Goal: Task Accomplishment & Management: Use online tool/utility

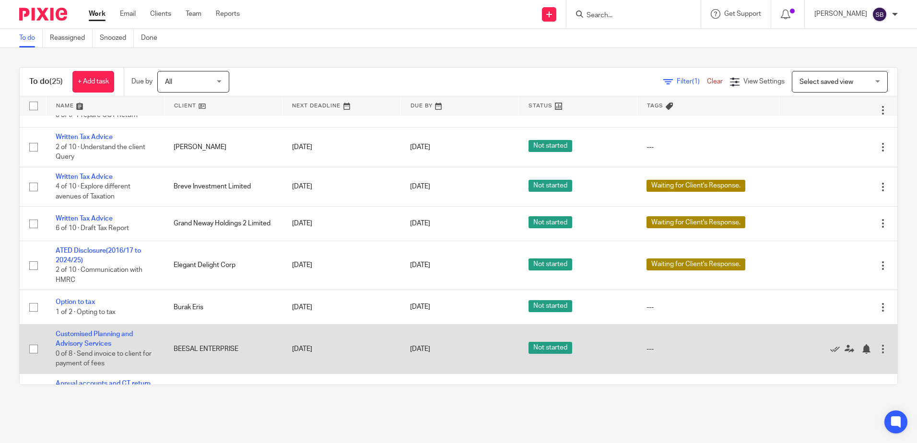
scroll to position [144, 0]
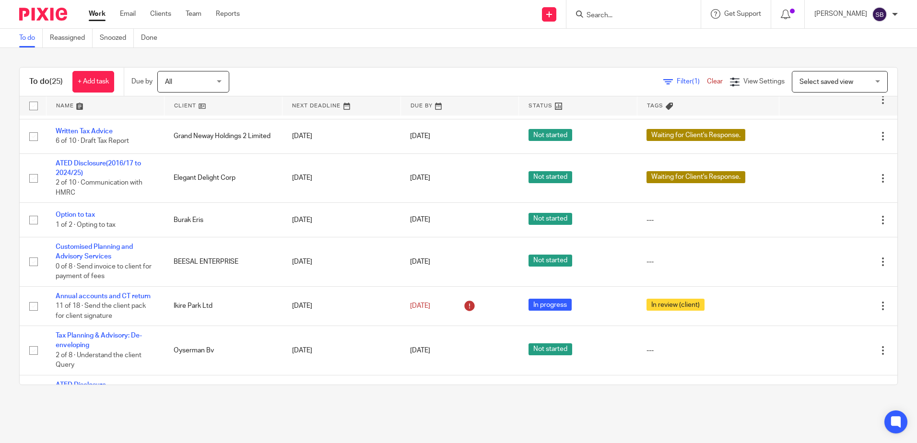
click at [631, 15] on input "Search" at bounding box center [629, 16] width 86 height 9
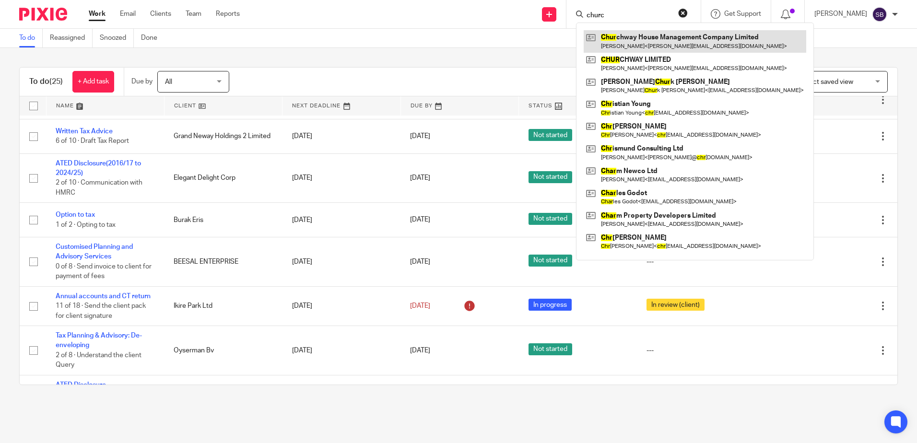
type input "churc"
click at [648, 37] on link at bounding box center [695, 41] width 223 height 22
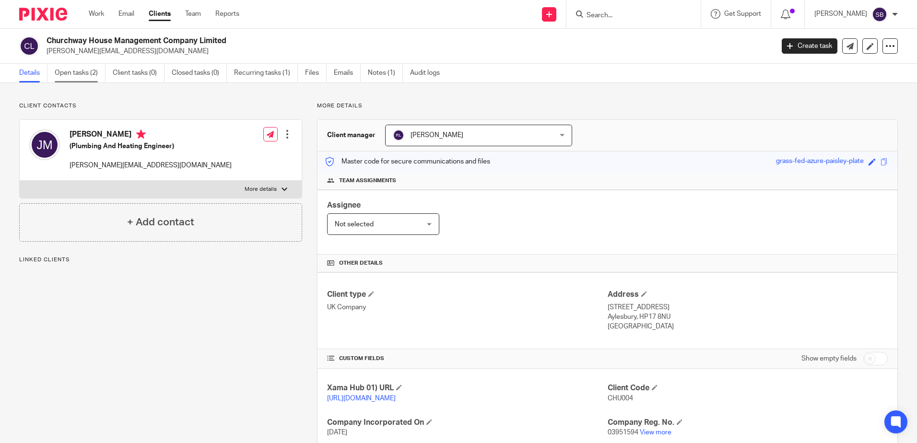
click at [82, 70] on link "Open tasks (2)" at bounding box center [80, 73] width 51 height 19
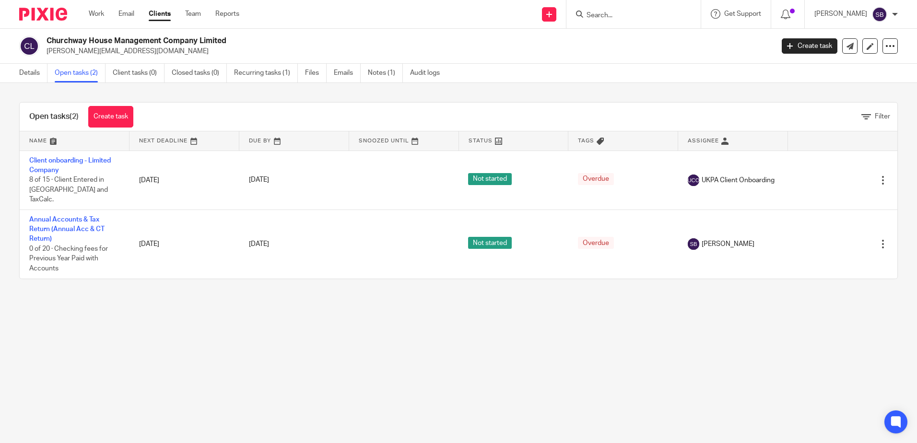
click at [239, 359] on main "Churchway House Management Company Limited john@jmph.co.uk Create task Update f…" at bounding box center [458, 221] width 917 height 443
click at [28, 69] on link "Details" at bounding box center [33, 73] width 28 height 19
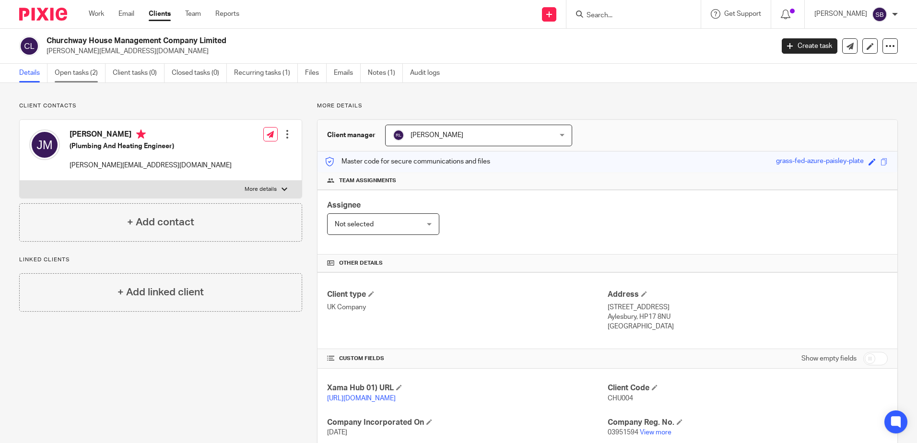
click at [87, 73] on link "Open tasks (2)" at bounding box center [80, 73] width 51 height 19
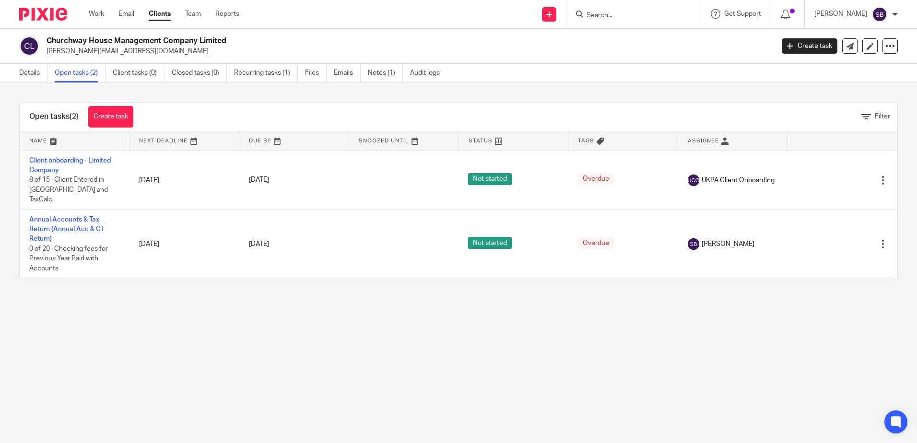
drag, startPoint x: 289, startPoint y: 360, endPoint x: 238, endPoint y: 301, distance: 78.2
click at [288, 359] on main "Churchway House Management Company Limited john@jmph.co.uk Create task Update f…" at bounding box center [458, 221] width 917 height 443
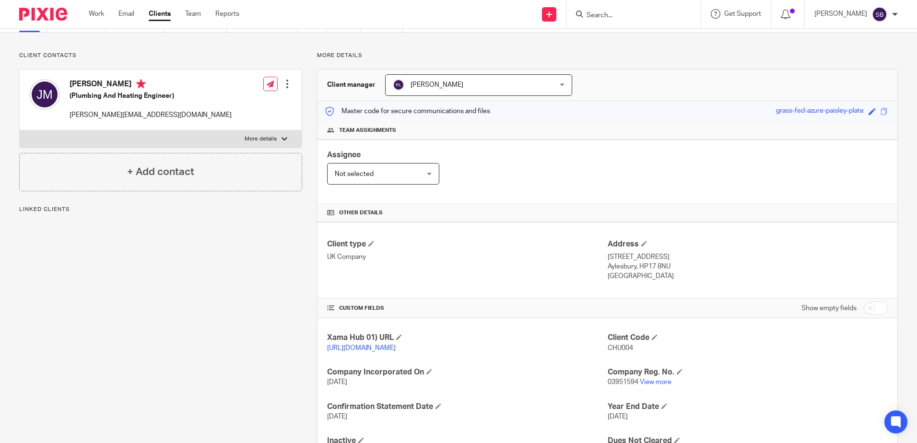
scroll to position [107, 0]
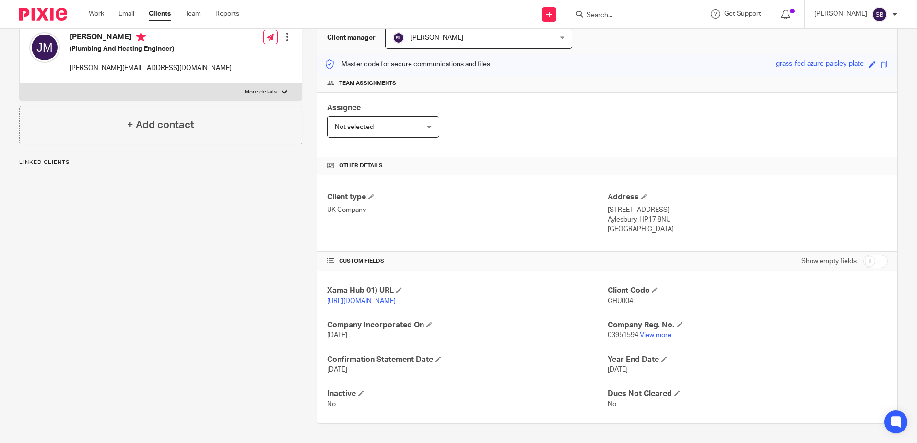
drag, startPoint x: 389, startPoint y: 303, endPoint x: 370, endPoint y: 290, distance: 23.5
click at [370, 296] on p "https://platform.xamatech.com/portal/crm/clients/ce1144a0-6c5a-11f0-8c8c-43eabe…" at bounding box center [467, 301] width 280 height 10
click at [534, 356] on h4 "Confirmation Statement Date" at bounding box center [467, 360] width 280 height 10
click at [347, 371] on span "27 Mar 2026" at bounding box center [337, 369] width 20 height 7
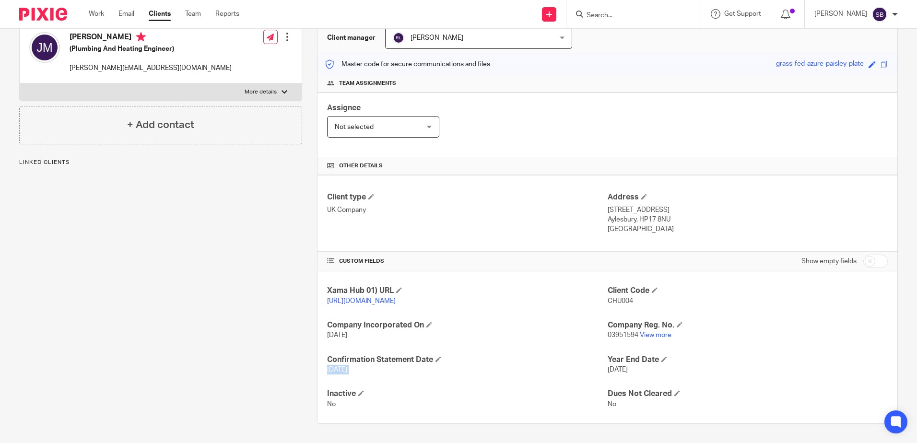
click at [347, 371] on span "27 Mar 2026" at bounding box center [337, 369] width 20 height 7
drag, startPoint x: 363, startPoint y: 371, endPoint x: 437, endPoint y: 388, distance: 76.7
click at [429, 385] on div "Xama Hub 01) URL https://platform.xamatech.com/portal/crm/clients/ce1144a0-6c5a…" at bounding box center [607, 347] width 580 height 152
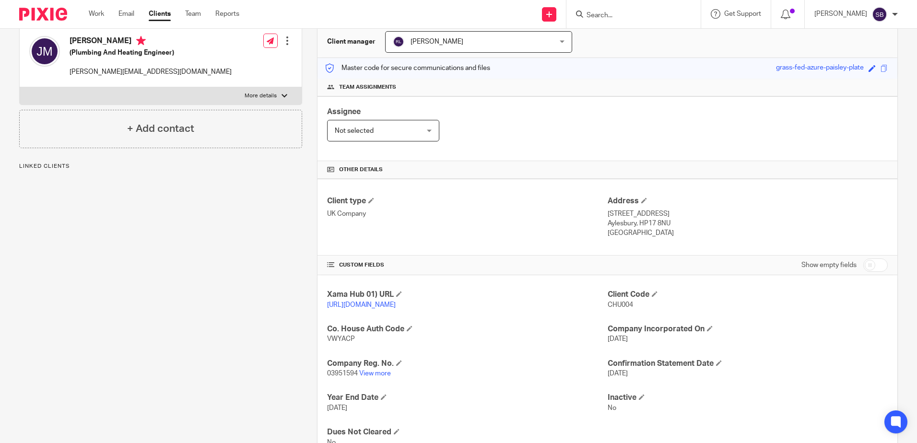
scroll to position [141, 0]
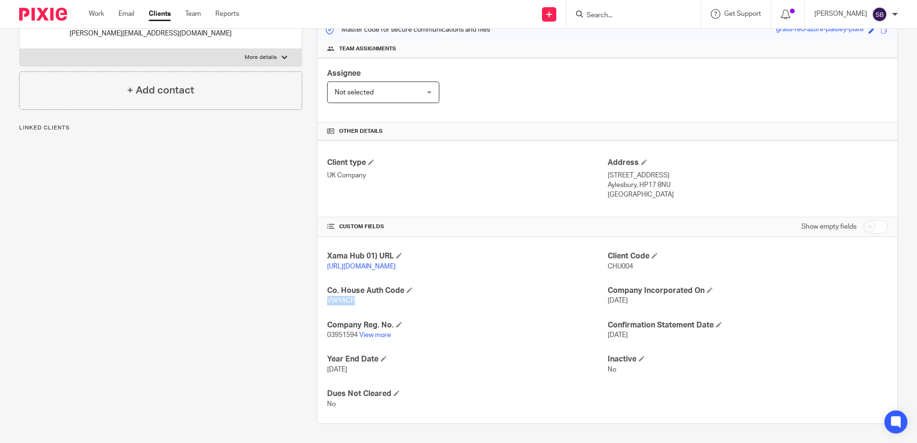
drag, startPoint x: 352, startPoint y: 300, endPoint x: 326, endPoint y: 299, distance: 26.4
click at [327, 299] on span "VWYACP" at bounding box center [341, 300] width 28 height 7
copy span "VWYACP"
click at [365, 333] on link "View more" at bounding box center [375, 335] width 32 height 7
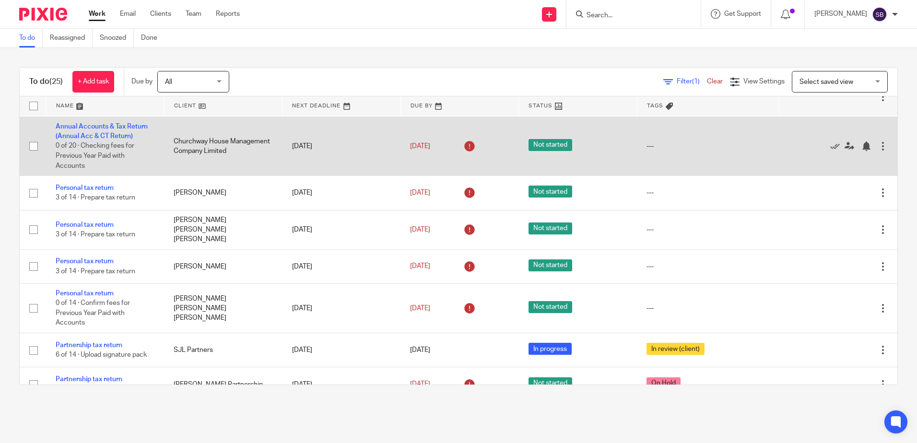
scroll to position [671, 0]
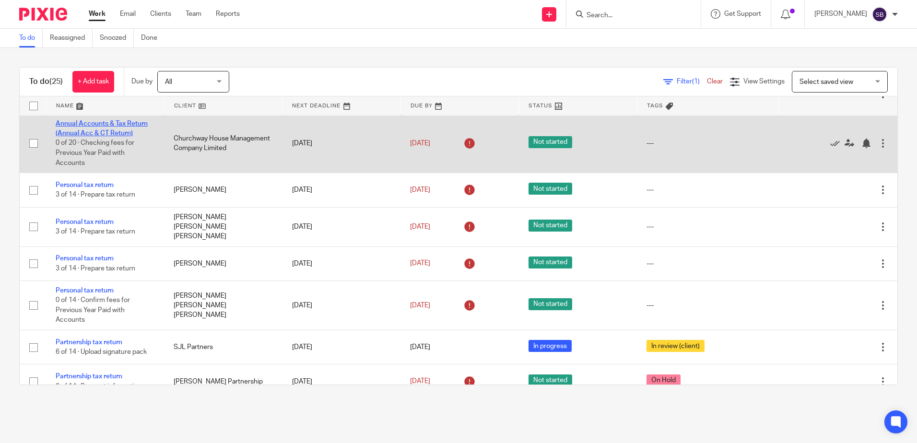
click at [113, 124] on link "Annual Accounts & Tax Return (Annual Acc & CT Return)" at bounding box center [102, 128] width 92 height 16
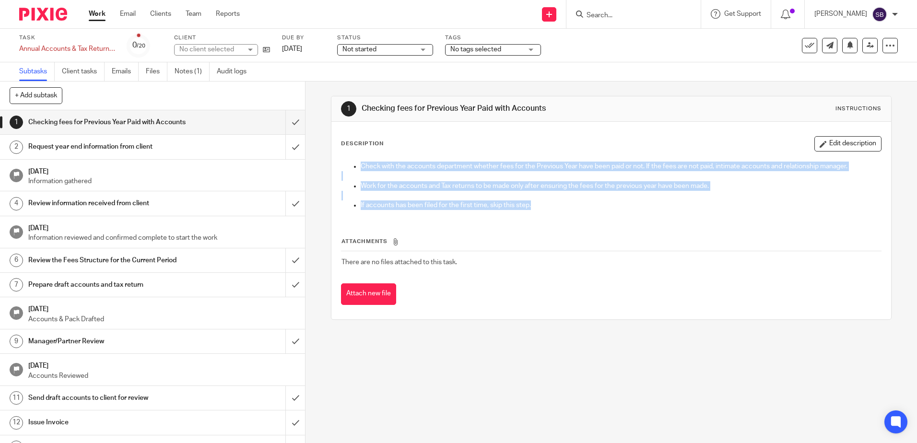
drag, startPoint x: 582, startPoint y: 206, endPoint x: 593, endPoint y: 208, distance: 11.3
click at [593, 208] on div "Check with the accounts department whether fees for the Previous Year have been…" at bounding box center [611, 187] width 549 height 60
click at [593, 208] on p "If accounts has been filed for the first time, skip this step." at bounding box center [621, 205] width 520 height 10
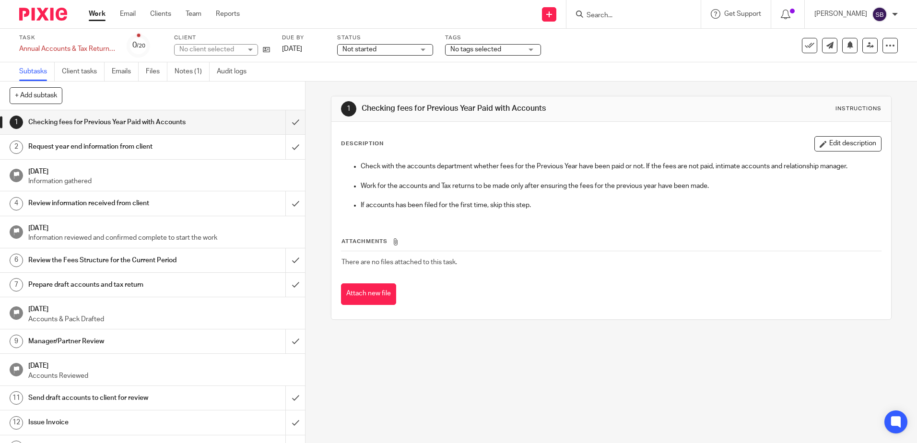
click at [593, 208] on p "If accounts has been filed for the first time, skip this step." at bounding box center [621, 205] width 520 height 10
click at [550, 241] on th "Attachments" at bounding box center [611, 244] width 540 height 14
drag, startPoint x: 283, startPoint y: 122, endPoint x: 285, endPoint y: 132, distance: 10.7
click at [284, 122] on input "submit" at bounding box center [152, 122] width 305 height 24
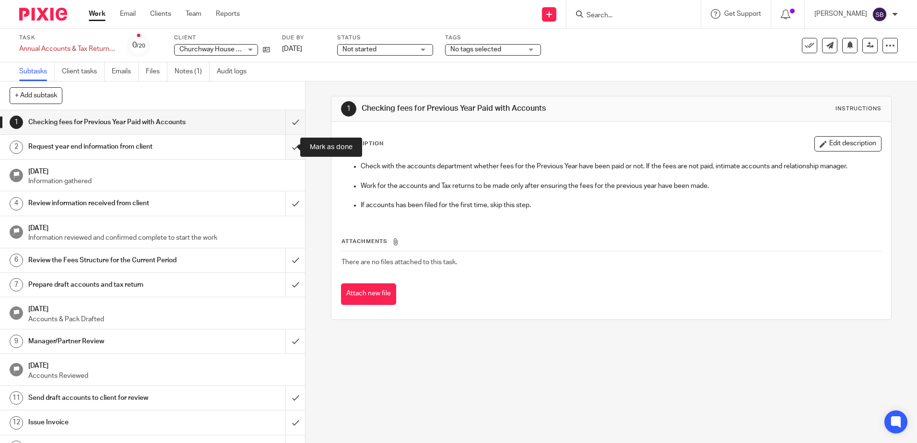
click at [285, 141] on input "submit" at bounding box center [152, 147] width 305 height 24
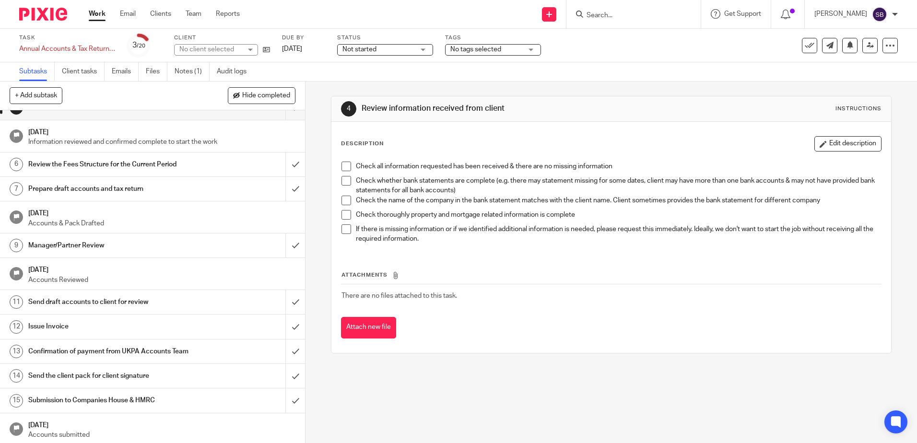
scroll to position [48, 0]
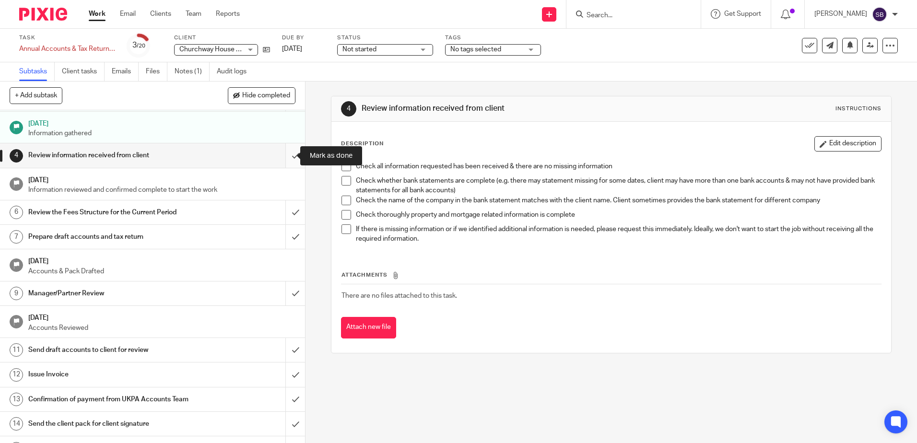
click at [285, 157] on input "submit" at bounding box center [152, 155] width 305 height 24
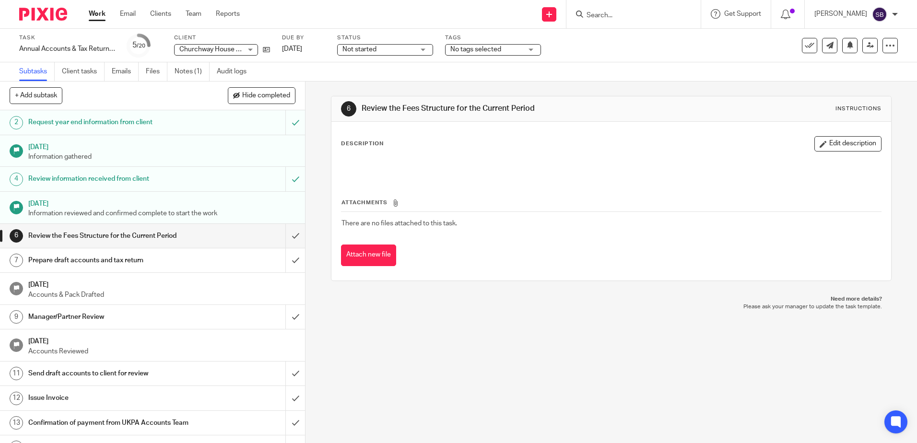
scroll to position [48, 0]
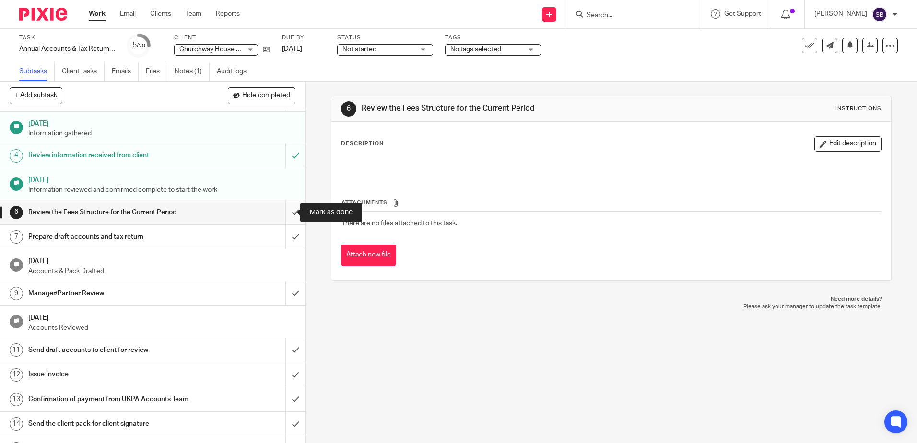
click at [291, 209] on input "submit" at bounding box center [152, 212] width 305 height 24
click at [287, 236] on input "submit" at bounding box center [152, 237] width 305 height 24
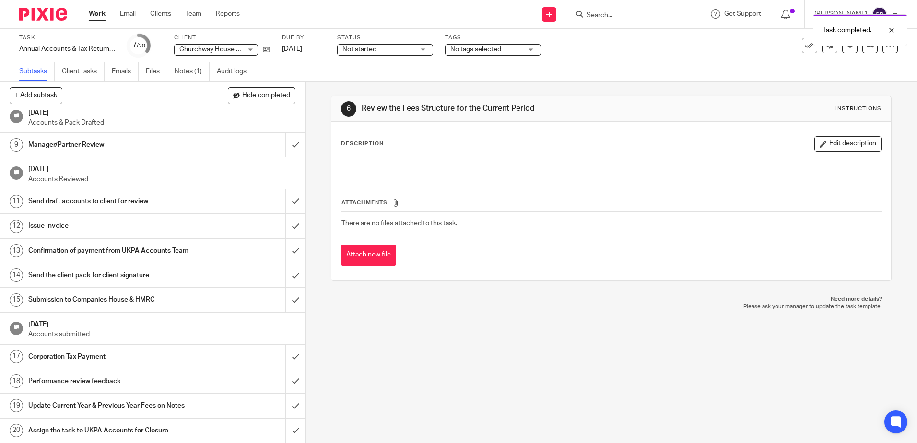
scroll to position [110, 0]
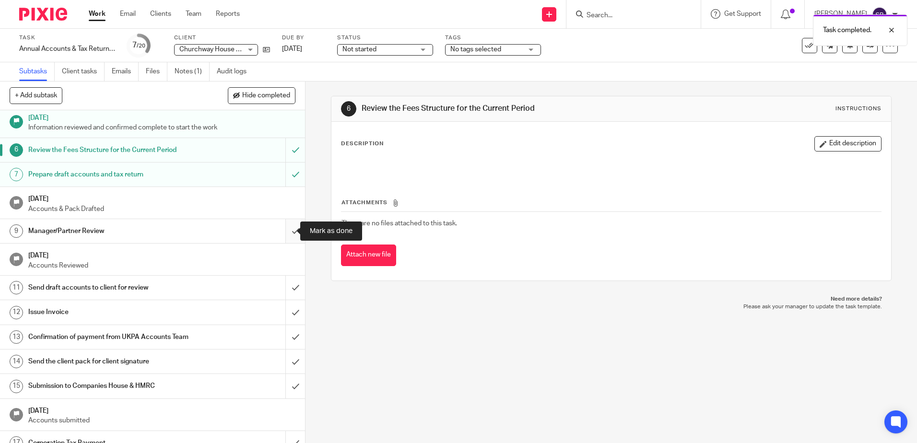
click at [287, 225] on input "submit" at bounding box center [152, 231] width 305 height 24
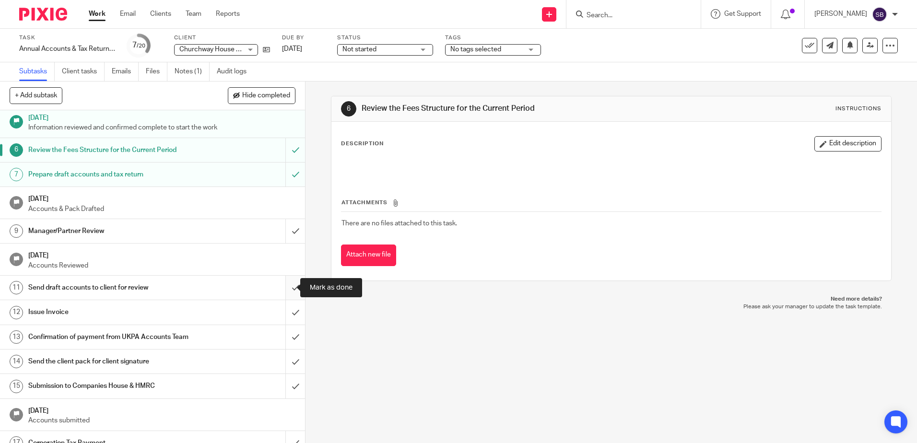
click at [285, 286] on input "submit" at bounding box center [152, 288] width 305 height 24
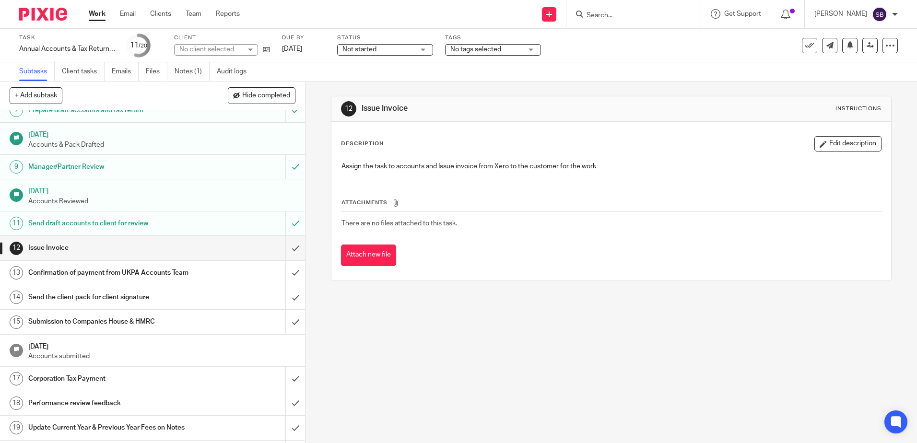
scroll to position [206, 0]
